Goal: Find specific page/section: Find specific page/section

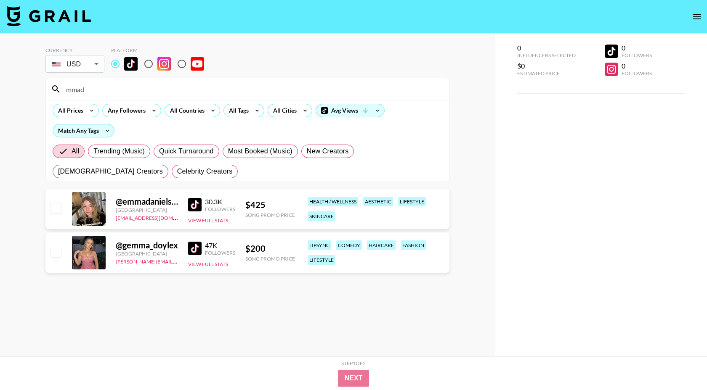
click at [194, 90] on input "mmad" at bounding box center [252, 88] width 383 height 13
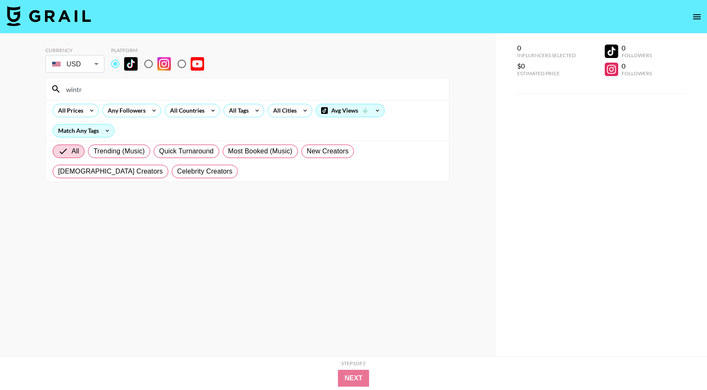
click at [243, 78] on div "wintr" at bounding box center [247, 89] width 403 height 22
click at [239, 81] on div "wintr" at bounding box center [247, 89] width 403 height 22
click at [217, 93] on input "wintr" at bounding box center [252, 88] width 383 height 13
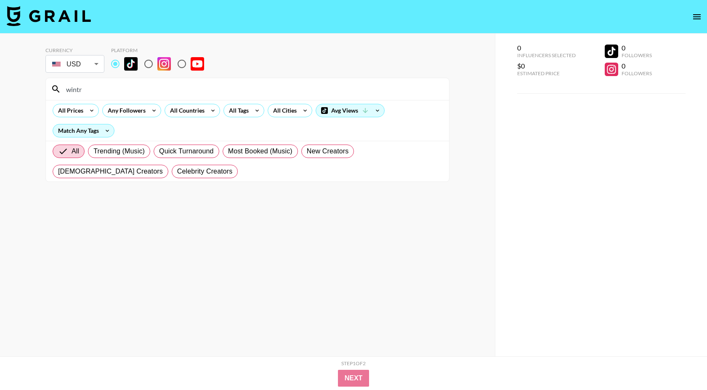
click at [217, 93] on input "wintr" at bounding box center [252, 88] width 383 height 13
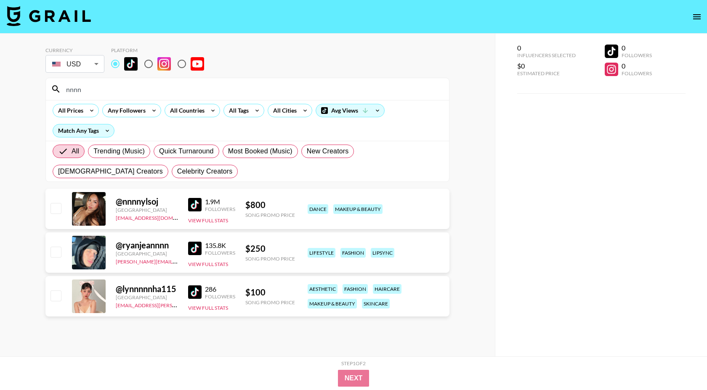
click at [283, 92] on input "nnnn" at bounding box center [252, 88] width 383 height 13
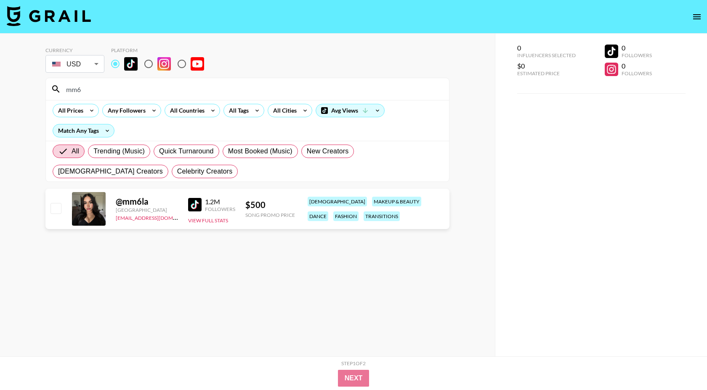
click at [226, 87] on input "mm6" at bounding box center [252, 88] width 383 height 13
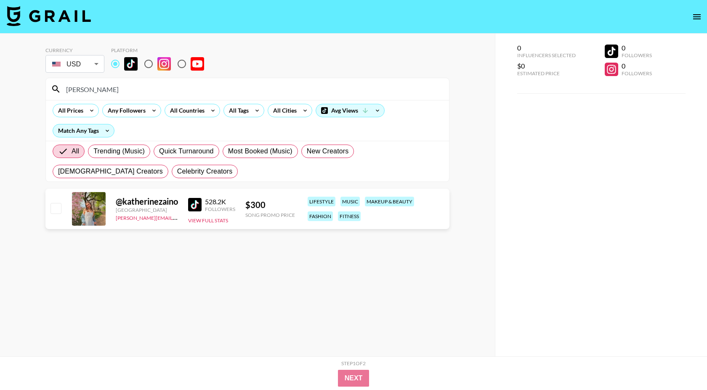
click at [154, 96] on div "[PERSON_NAME]" at bounding box center [247, 89] width 403 height 22
click at [144, 89] on input "[PERSON_NAME]" at bounding box center [252, 88] width 383 height 13
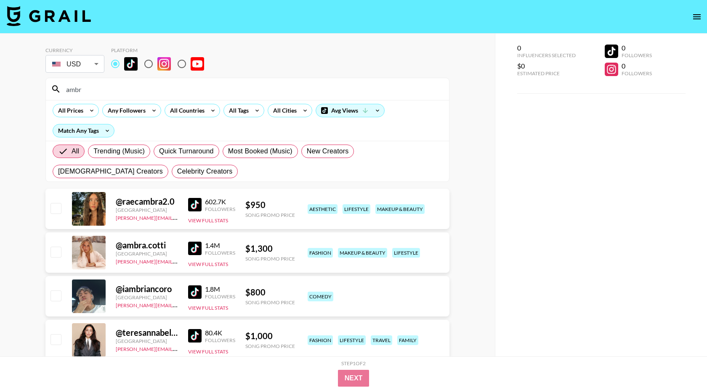
click at [162, 95] on input "ambr" at bounding box center [252, 88] width 383 height 13
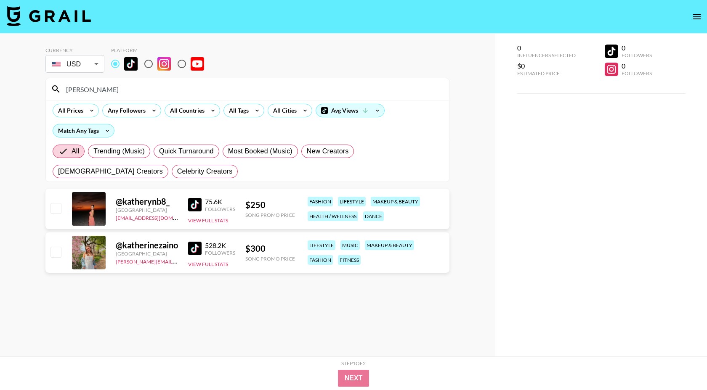
click at [129, 92] on input "[PERSON_NAME]" at bounding box center [252, 88] width 383 height 13
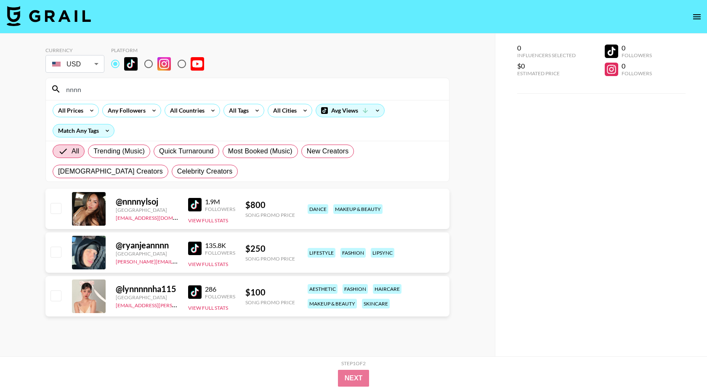
click at [182, 93] on input "nnnn" at bounding box center [252, 88] width 383 height 13
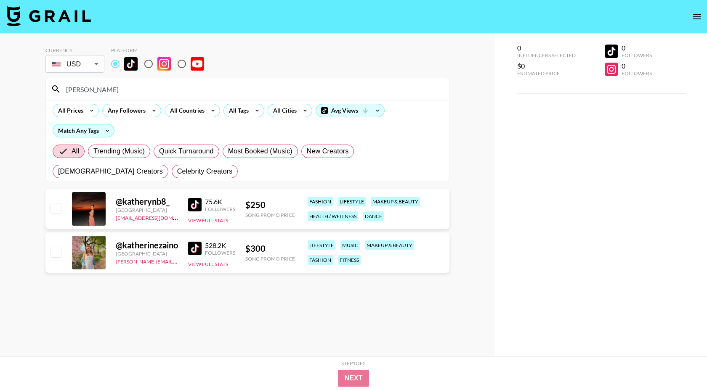
click at [193, 91] on input "[PERSON_NAME]" at bounding box center [252, 88] width 383 height 13
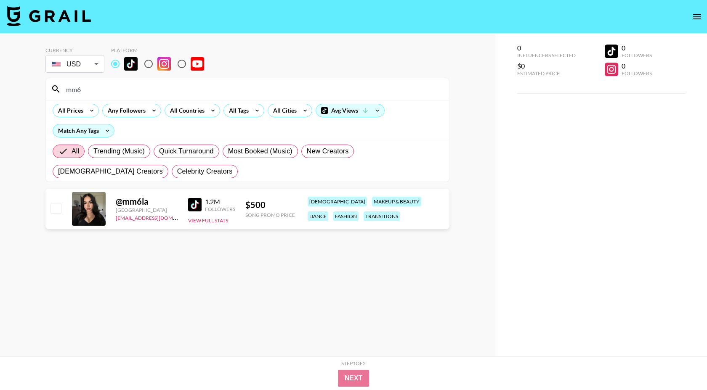
click at [105, 94] on input "mm6" at bounding box center [252, 88] width 383 height 13
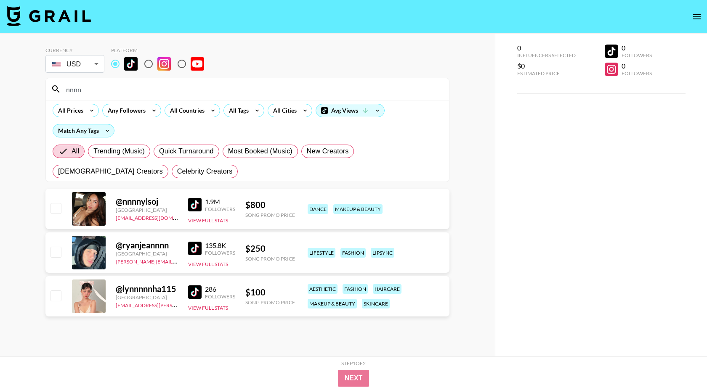
type input "nnnn"
